Goal: Task Accomplishment & Management: Use online tool/utility

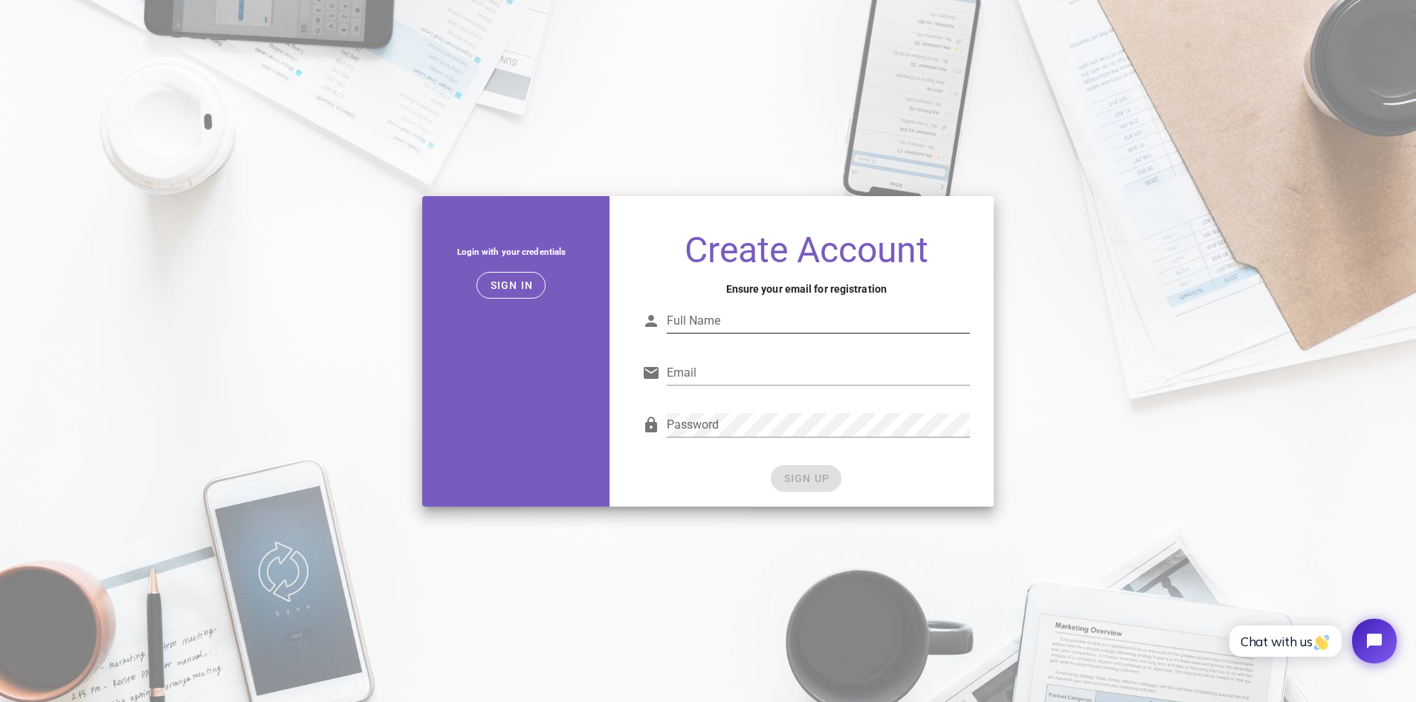
click at [757, 320] on input "Full Name" at bounding box center [818, 321] width 303 height 24
click at [707, 323] on input "Full Name" at bounding box center [818, 321] width 303 height 24
type input "Semyon Zhukov"
type input "[EMAIL_ADDRESS][DOMAIN_NAME]"
click at [808, 480] on span "SIGN UP" at bounding box center [806, 479] width 47 height 12
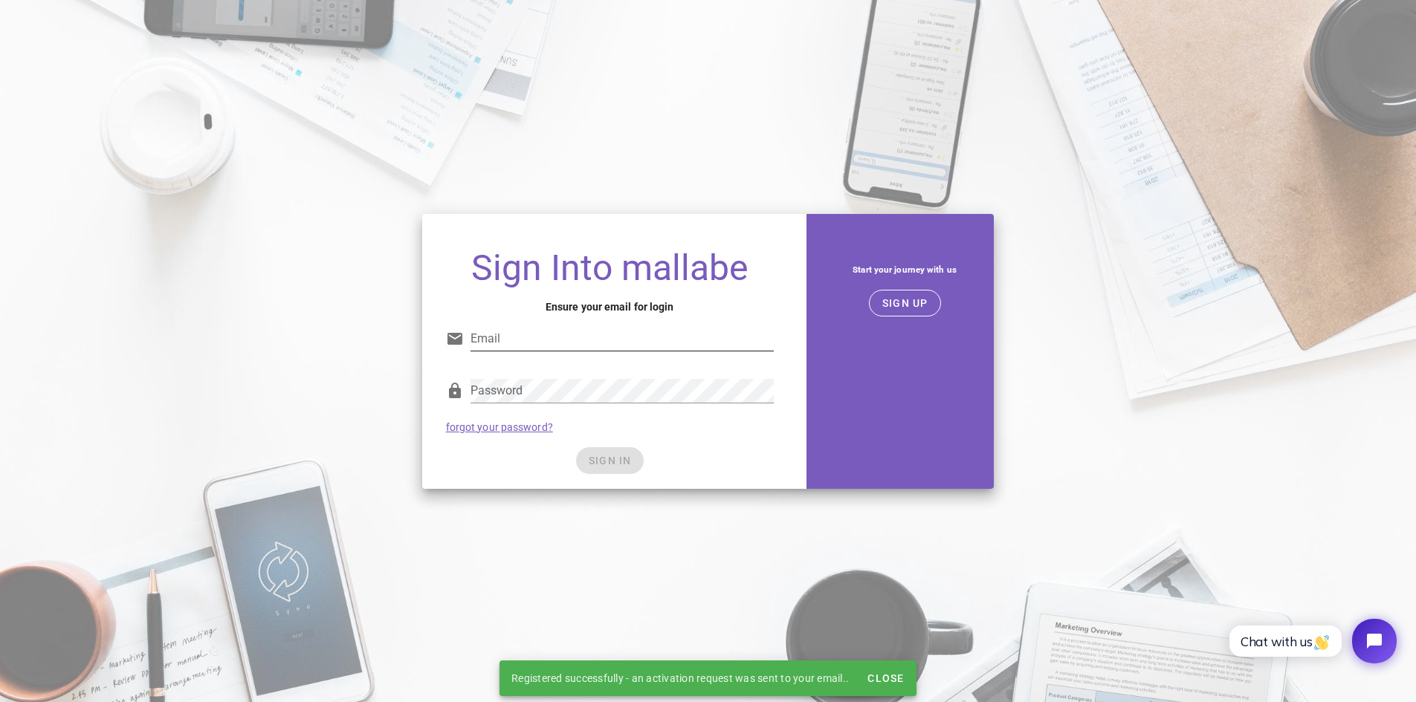
click at [514, 324] on div "Email" at bounding box center [610, 342] width 328 height 49
click at [514, 333] on input "Email" at bounding box center [621, 339] width 303 height 24
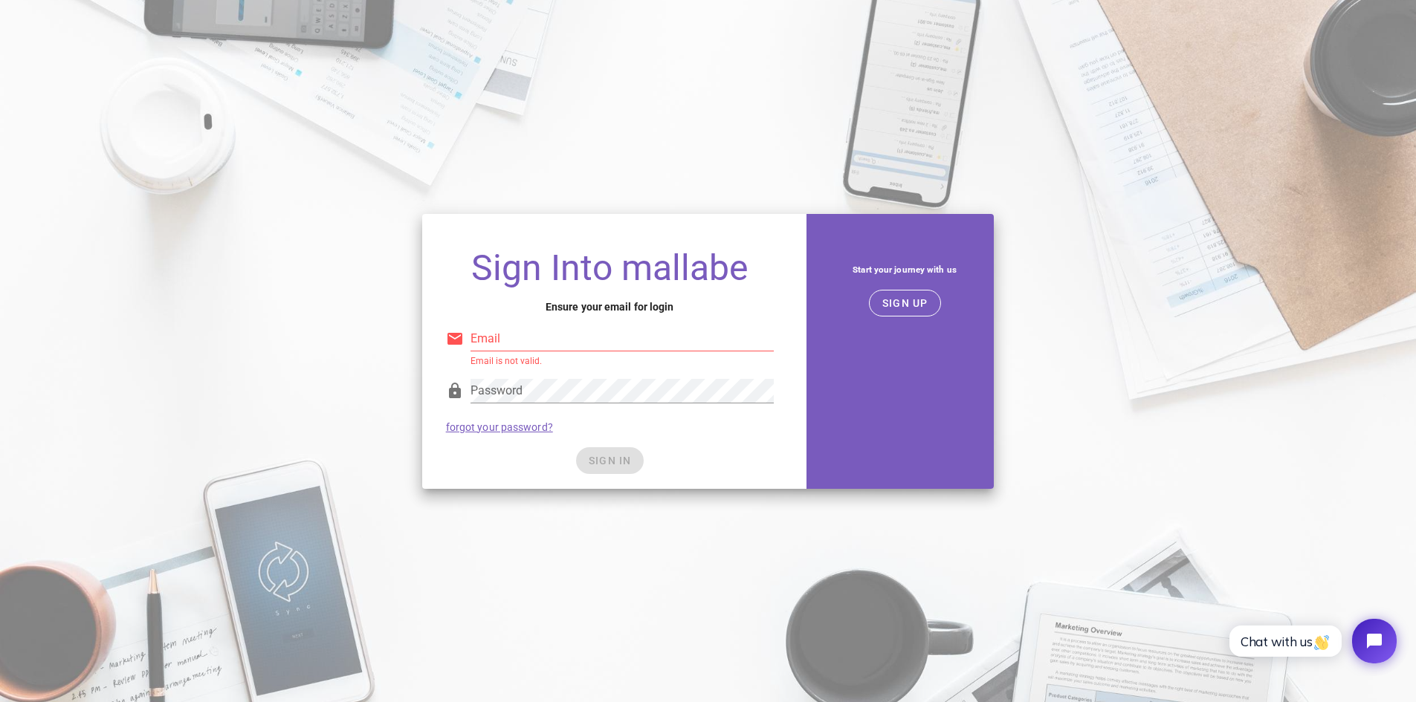
type input "[EMAIL_ADDRESS][DOMAIN_NAME]"
drag, startPoint x: 638, startPoint y: 454, endPoint x: 630, endPoint y: 449, distance: 9.1
click at [638, 454] on div "SIGN IN" at bounding box center [610, 460] width 328 height 27
click at [612, 465] on span "SIGN IN" at bounding box center [610, 461] width 44 height 12
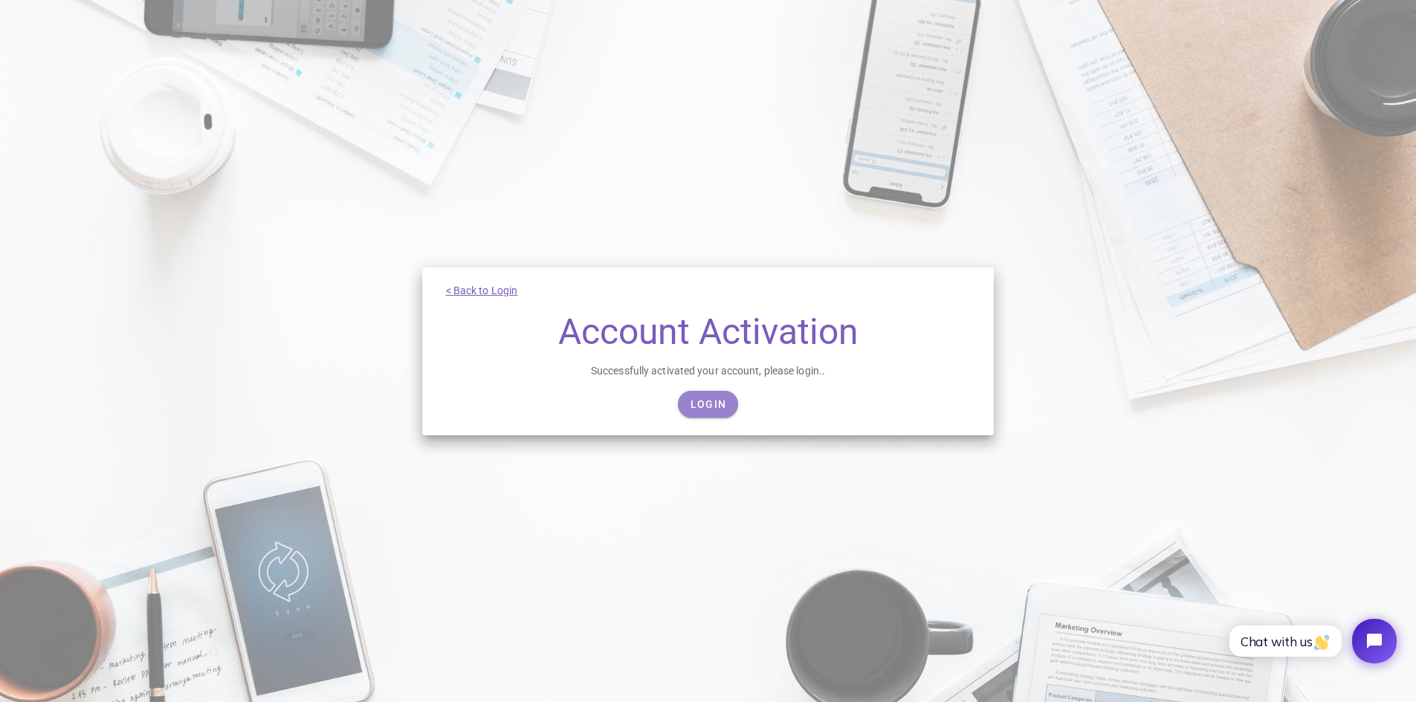
click at [706, 406] on span "Login" at bounding box center [708, 404] width 36 height 12
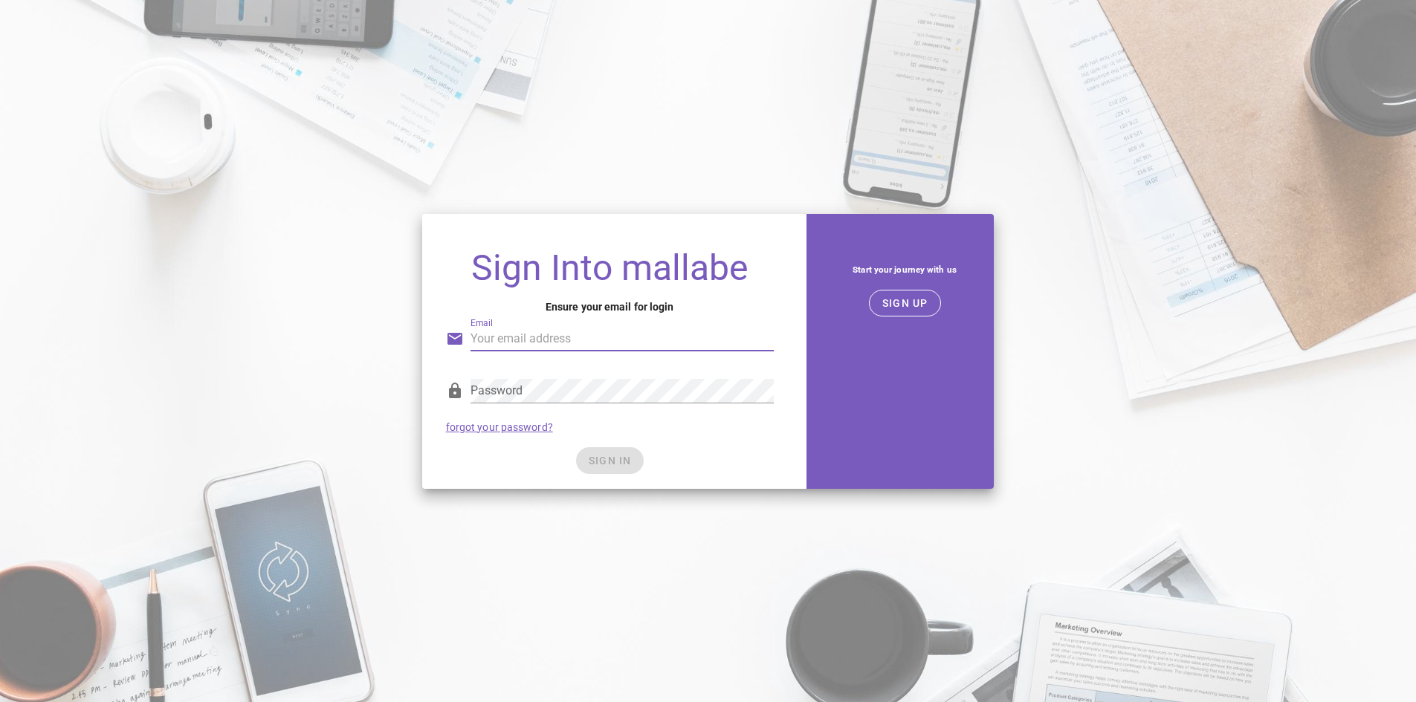
click at [630, 340] on input "Email" at bounding box center [621, 339] width 303 height 24
type input "[EMAIL_ADDRESS][DOMAIN_NAME]"
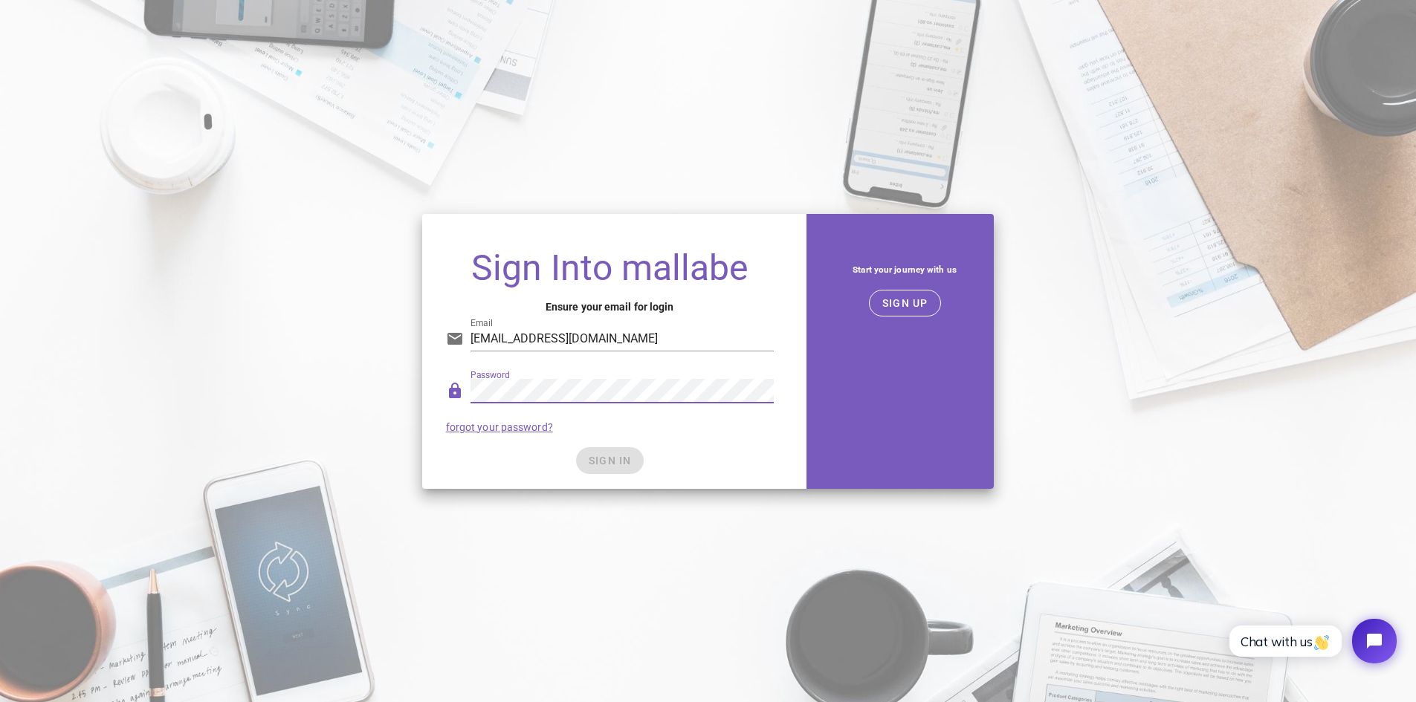
click at [733, 452] on div "SIGN IN" at bounding box center [610, 460] width 328 height 27
click at [597, 459] on span "SIGN IN" at bounding box center [610, 461] width 44 height 12
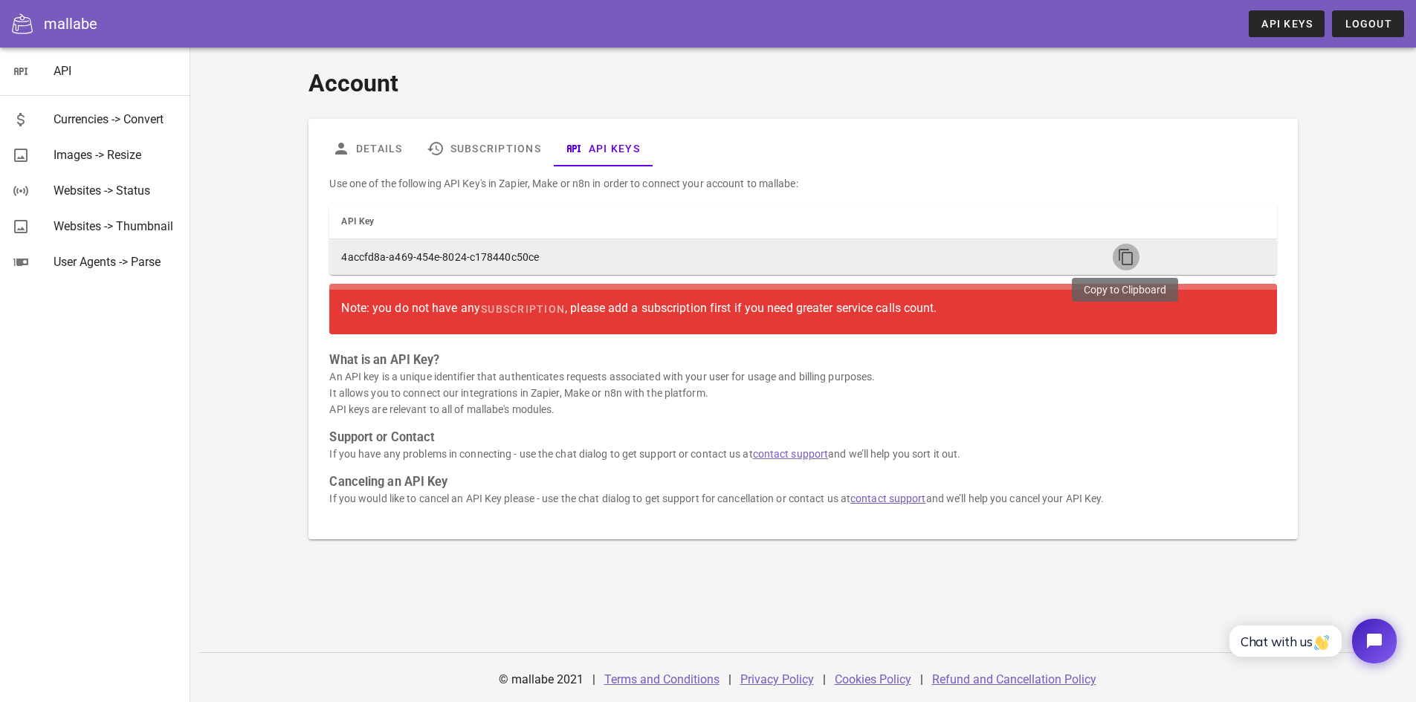
click at [1127, 255] on icon "button" at bounding box center [1126, 257] width 18 height 18
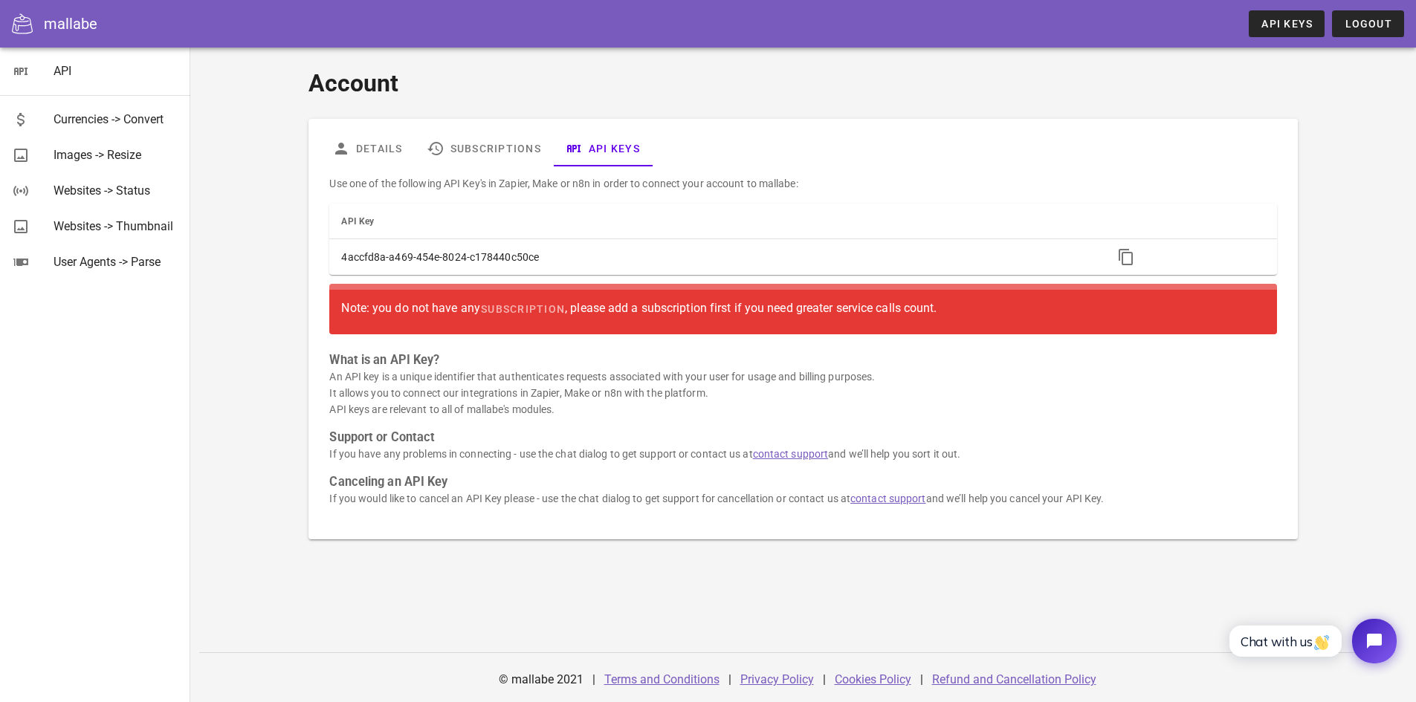
click at [946, 114] on div "Account Details Subscriptions API Keys Use one of the following API Key's in Za…" at bounding box center [803, 302] width 1006 height 492
click at [94, 158] on div "Images -> Resize" at bounding box center [116, 155] width 125 height 14
